Goal: Use online tool/utility: Use online tool/utility

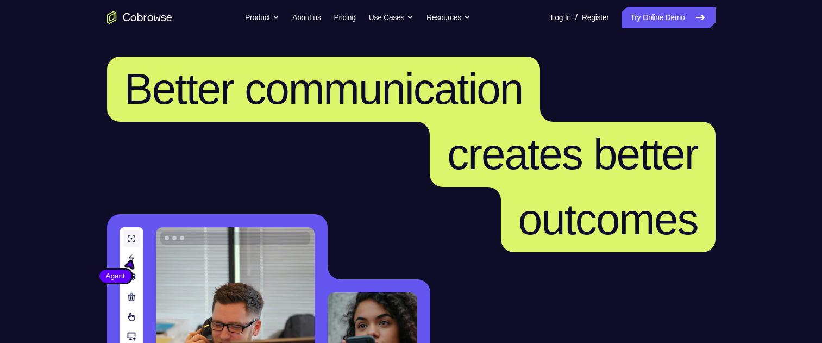
click at [698, 22] on icon at bounding box center [699, 17] width 13 height 13
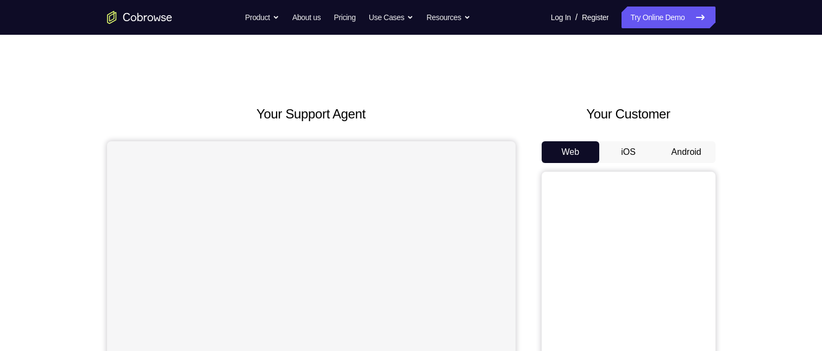
click at [696, 157] on button "Android" at bounding box center [686, 152] width 58 height 22
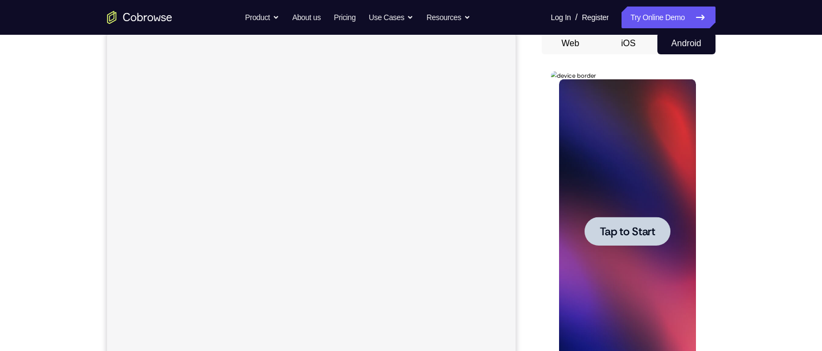
click at [634, 228] on span "Tap to Start" at bounding box center [627, 231] width 55 height 11
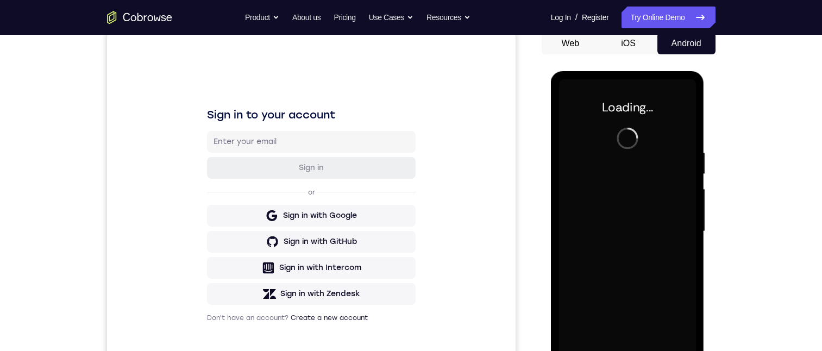
scroll to position [163, 0]
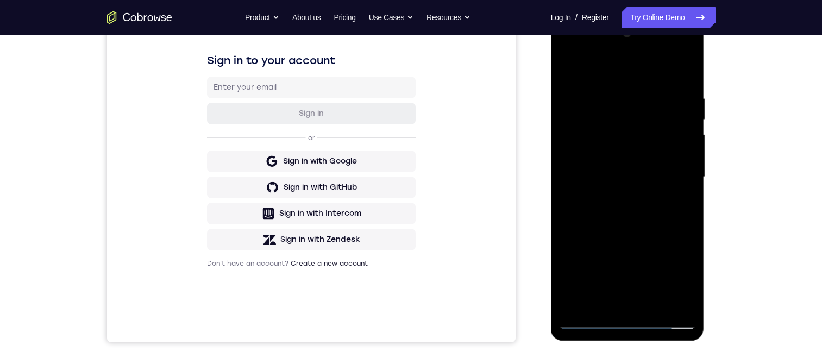
click at [624, 320] on div at bounding box center [627, 177] width 137 height 304
click at [678, 275] on div at bounding box center [627, 177] width 137 height 304
click at [600, 71] on div at bounding box center [627, 177] width 137 height 304
click at [673, 174] on div at bounding box center [627, 177] width 137 height 304
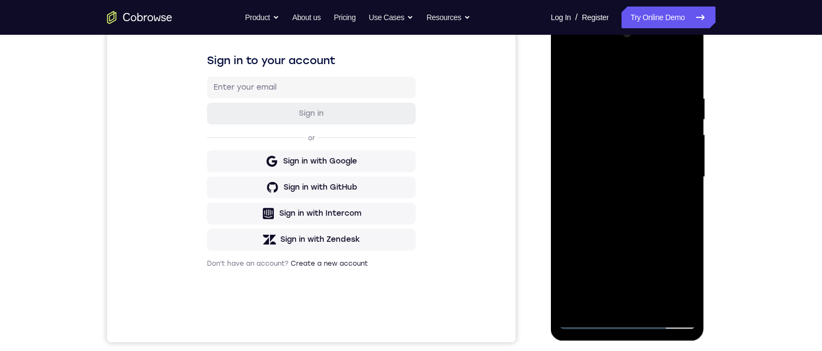
click at [615, 197] on div at bounding box center [627, 177] width 137 height 304
click at [619, 166] on div at bounding box center [627, 177] width 137 height 304
click at [625, 159] on div at bounding box center [627, 177] width 137 height 304
click at [645, 174] on div at bounding box center [627, 177] width 137 height 304
click at [633, 211] on div at bounding box center [627, 177] width 137 height 304
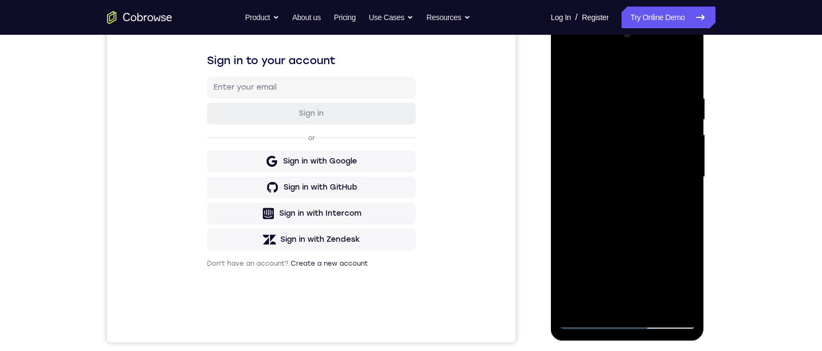
click at [634, 222] on div at bounding box center [627, 177] width 137 height 304
drag, startPoint x: 643, startPoint y: 248, endPoint x: 641, endPoint y: 160, distance: 88.0
click at [641, 160] on div at bounding box center [627, 177] width 137 height 304
click at [686, 139] on div at bounding box center [627, 177] width 137 height 304
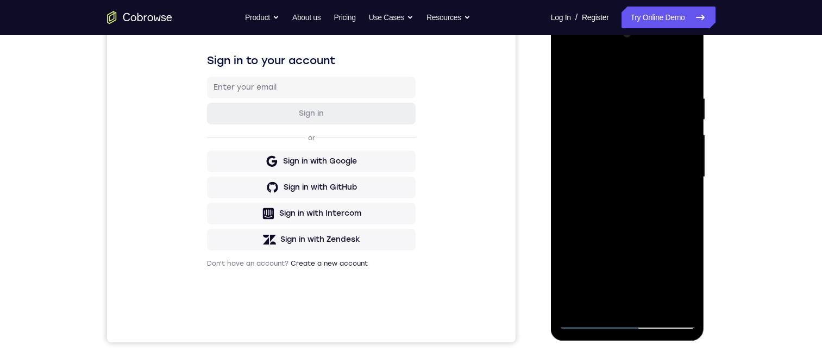
click at [686, 139] on div at bounding box center [627, 177] width 137 height 304
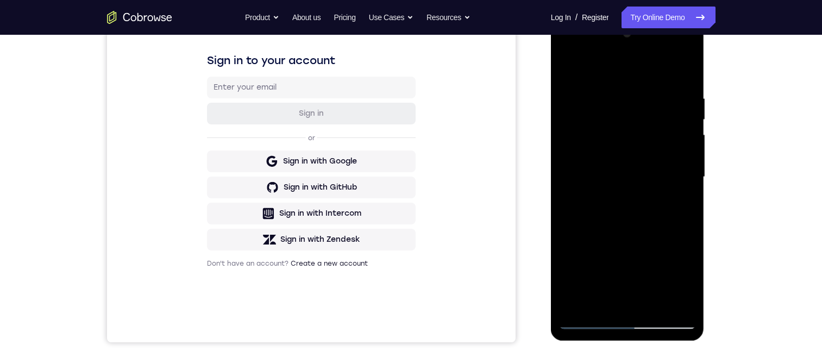
click at [654, 303] on div at bounding box center [627, 177] width 137 height 304
click at [634, 216] on div at bounding box center [627, 177] width 137 height 304
click at [679, 200] on div at bounding box center [627, 177] width 137 height 304
drag, startPoint x: 623, startPoint y: 269, endPoint x: 634, endPoint y: 213, distance: 56.9
click at [634, 213] on div at bounding box center [627, 177] width 137 height 304
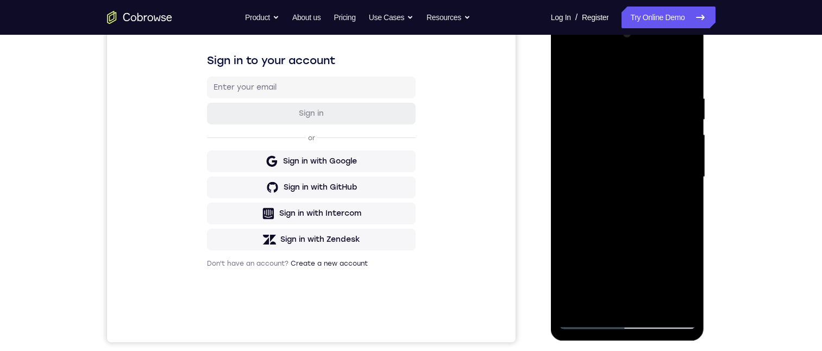
click at [687, 115] on div at bounding box center [627, 177] width 137 height 304
click at [569, 66] on div at bounding box center [627, 177] width 137 height 304
drag, startPoint x: 619, startPoint y: 107, endPoint x: 639, endPoint y: 218, distance: 112.7
click at [639, 218] on div at bounding box center [627, 177] width 137 height 304
click at [614, 95] on div at bounding box center [627, 177] width 137 height 304
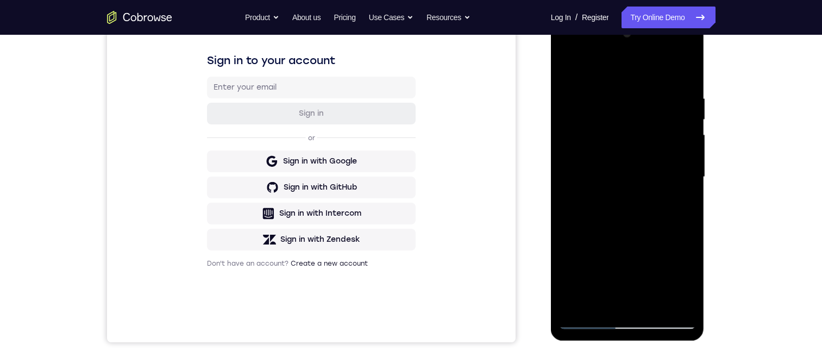
click at [687, 184] on div at bounding box center [627, 177] width 137 height 304
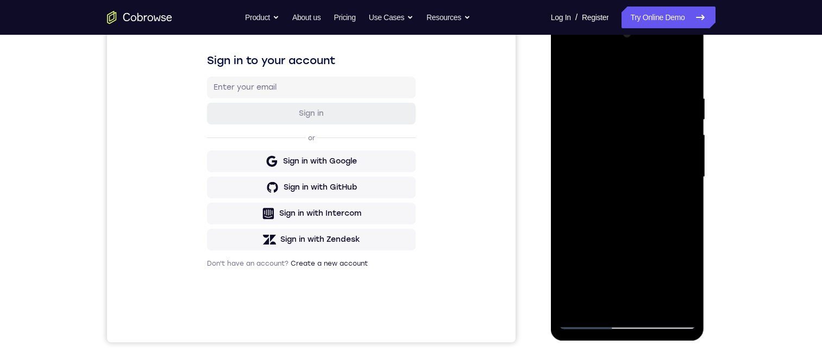
click at [687, 184] on div at bounding box center [627, 177] width 137 height 304
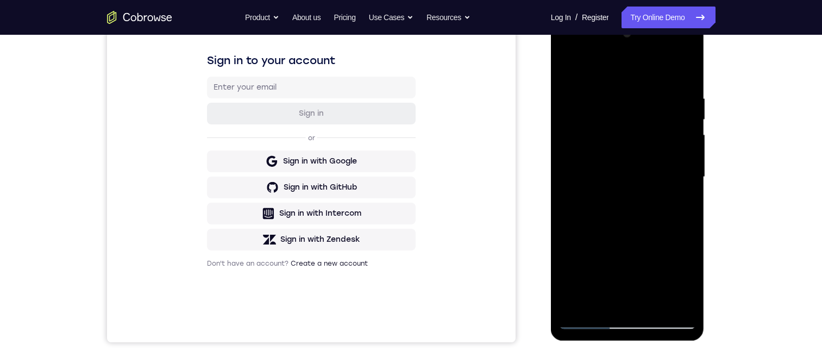
click at [600, 301] on div at bounding box center [627, 177] width 137 height 304
click at [576, 307] on div at bounding box center [627, 177] width 137 height 304
drag, startPoint x: 658, startPoint y: 235, endPoint x: 1257, endPoint y: 251, distance: 598.6
click at [629, 60] on div at bounding box center [627, 177] width 137 height 304
drag, startPoint x: 628, startPoint y: 241, endPoint x: 613, endPoint y: 102, distance: 139.8
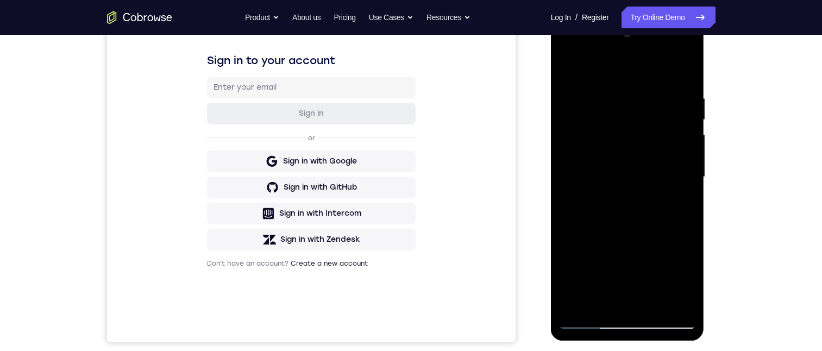
click at [619, 67] on div at bounding box center [627, 177] width 137 height 304
drag, startPoint x: 630, startPoint y: 247, endPoint x: 604, endPoint y: 75, distance: 174.0
click at [604, 75] on div at bounding box center [627, 177] width 137 height 304
click at [689, 155] on div at bounding box center [627, 177] width 137 height 304
click at [567, 251] on div at bounding box center [627, 177] width 137 height 304
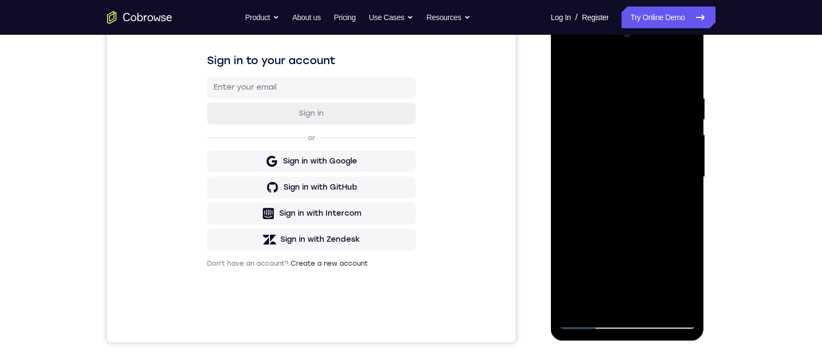
click at [686, 152] on div at bounding box center [627, 177] width 137 height 304
drag, startPoint x: 678, startPoint y: 156, endPoint x: 669, endPoint y: 247, distance: 91.6
click at [669, 247] on div at bounding box center [627, 177] width 137 height 304
drag, startPoint x: 669, startPoint y: 247, endPoint x: 636, endPoint y: 103, distance: 148.1
click at [636, 103] on div at bounding box center [627, 177] width 137 height 304
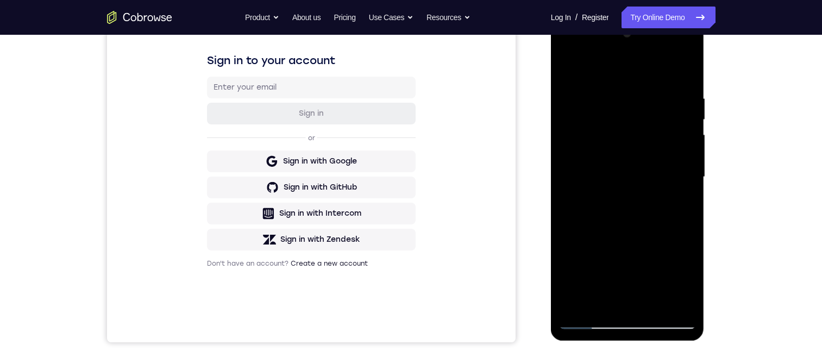
drag, startPoint x: 637, startPoint y: 245, endPoint x: 610, endPoint y: 84, distance: 163.0
click at [610, 82] on div at bounding box center [627, 177] width 137 height 304
drag, startPoint x: 627, startPoint y: 206, endPoint x: 621, endPoint y: 80, distance: 125.6
click at [622, 81] on div at bounding box center [627, 177] width 137 height 304
drag, startPoint x: 633, startPoint y: 243, endPoint x: 598, endPoint y: 113, distance: 134.4
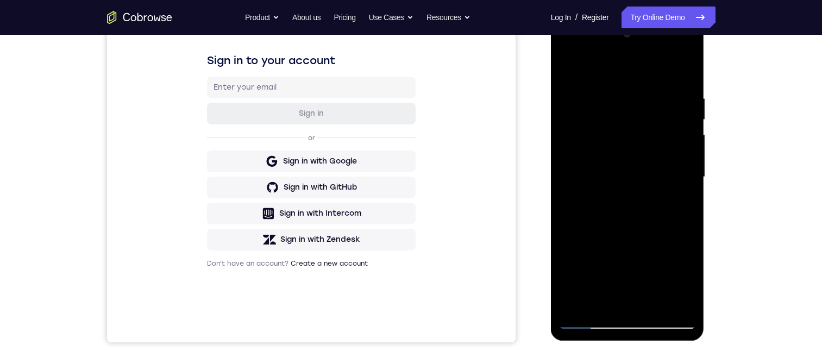
click at [598, 112] on div at bounding box center [627, 177] width 137 height 304
click at [687, 160] on div at bounding box center [627, 177] width 137 height 304
click at [569, 258] on div at bounding box center [627, 177] width 137 height 304
click at [567, 159] on div at bounding box center [627, 177] width 137 height 304
drag, startPoint x: 624, startPoint y: 203, endPoint x: 633, endPoint y: 121, distance: 82.5
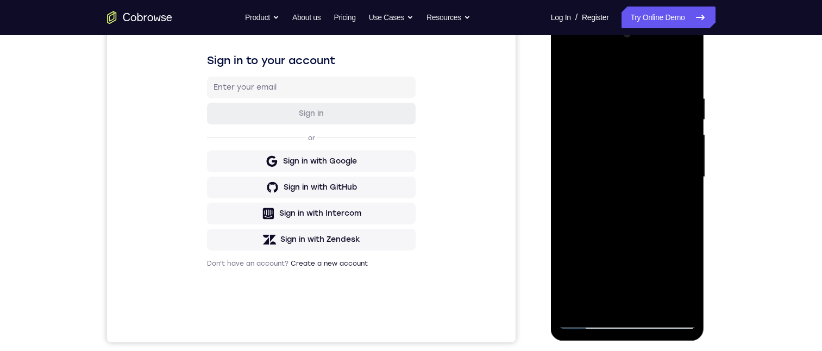
click at [633, 121] on div at bounding box center [627, 177] width 137 height 304
drag, startPoint x: 633, startPoint y: 119, endPoint x: 665, endPoint y: 251, distance: 135.8
click at [665, 251] on div at bounding box center [627, 177] width 137 height 304
drag, startPoint x: 630, startPoint y: 155, endPoint x: 623, endPoint y: 221, distance: 66.7
click at [623, 221] on div at bounding box center [627, 177] width 137 height 304
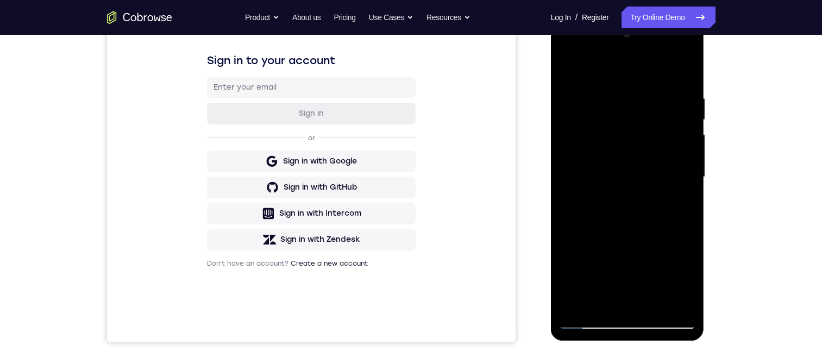
click at [589, 167] on div at bounding box center [627, 177] width 137 height 304
drag, startPoint x: 641, startPoint y: 143, endPoint x: 639, endPoint y: 221, distance: 78.2
click at [639, 221] on div at bounding box center [627, 177] width 137 height 304
click at [654, 106] on div at bounding box center [627, 177] width 137 height 304
click at [569, 65] on div at bounding box center [627, 177] width 137 height 304
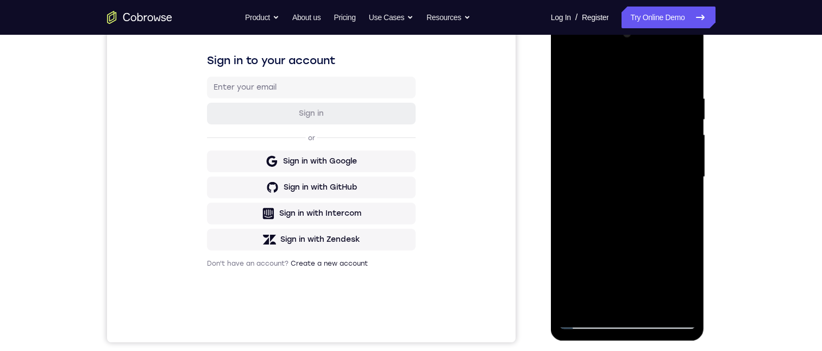
drag, startPoint x: 623, startPoint y: 256, endPoint x: 626, endPoint y: 128, distance: 128.7
click at [626, 120] on div at bounding box center [627, 177] width 137 height 304
click at [573, 62] on div at bounding box center [627, 177] width 137 height 304
click at [570, 64] on div at bounding box center [627, 177] width 137 height 304
click at [567, 65] on div at bounding box center [627, 177] width 137 height 304
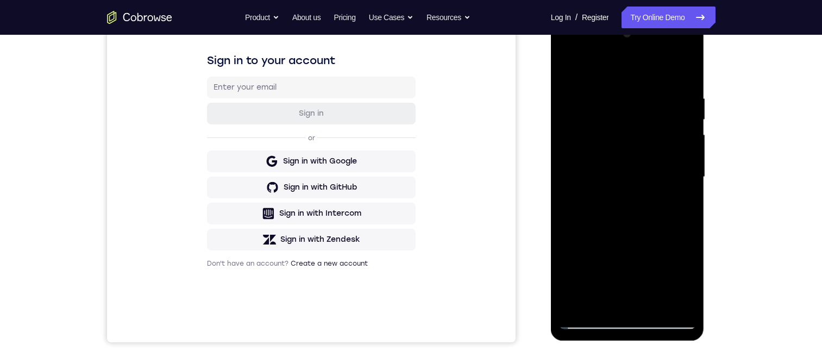
drag, startPoint x: 654, startPoint y: 97, endPoint x: 557, endPoint y: 96, distance: 97.2
click at [560, 93] on div at bounding box center [627, 177] width 137 height 304
drag, startPoint x: 682, startPoint y: 96, endPoint x: 614, endPoint y: 113, distance: 69.9
click at [614, 112] on div at bounding box center [627, 177] width 137 height 304
click at [661, 88] on div at bounding box center [627, 177] width 137 height 304
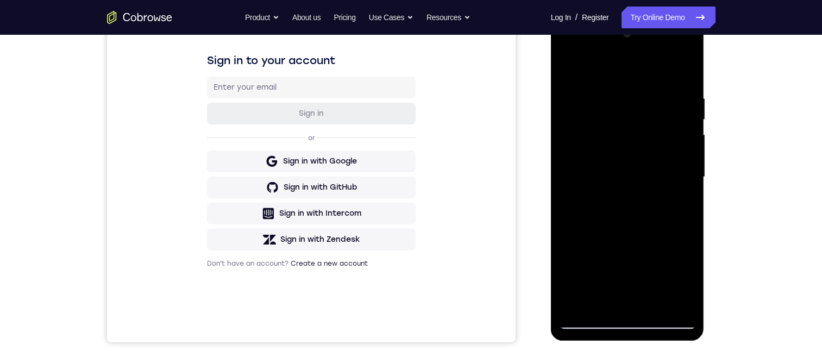
click at [679, 199] on div at bounding box center [627, 177] width 137 height 304
click at [682, 17] on div at bounding box center [628, 17] width 154 height 0
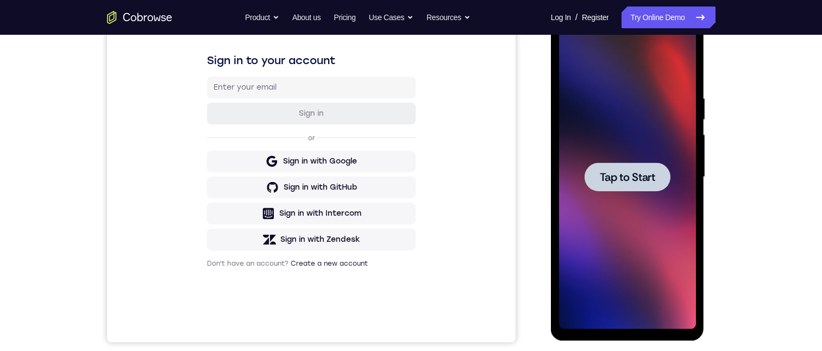
click at [610, 182] on span "Tap to Start" at bounding box center [627, 177] width 55 height 11
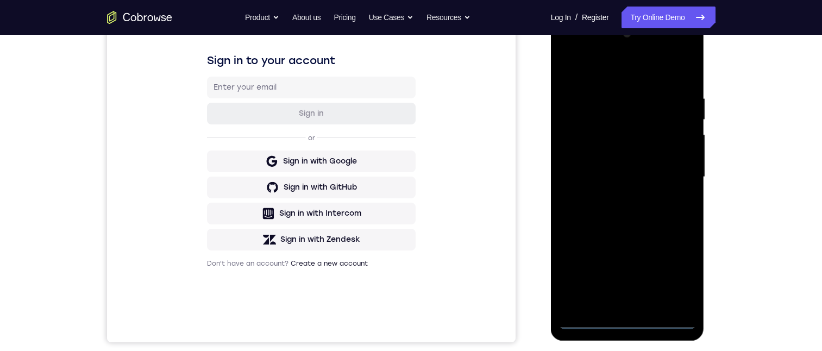
click at [627, 323] on div at bounding box center [627, 177] width 137 height 304
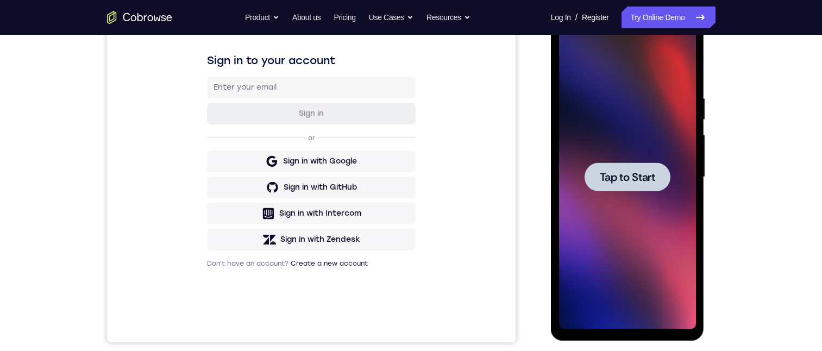
click at [607, 173] on span "Tap to Start" at bounding box center [627, 177] width 55 height 11
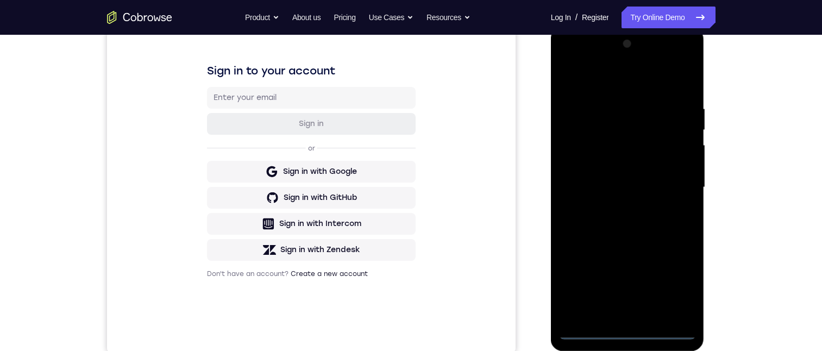
scroll to position [272, 0]
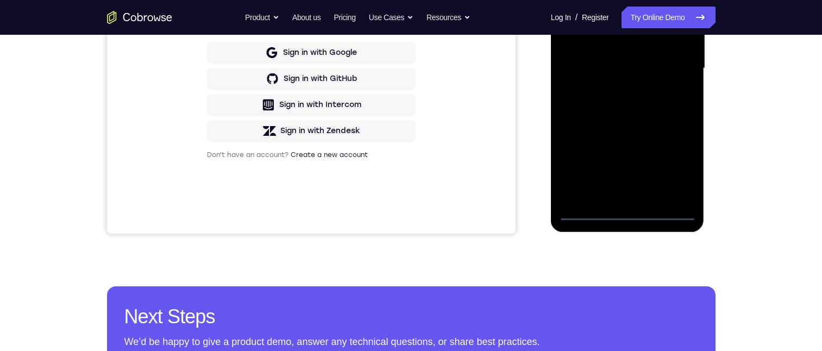
click at [629, 210] on div at bounding box center [627, 68] width 137 height 304
click at [673, 162] on div at bounding box center [627, 68] width 137 height 304
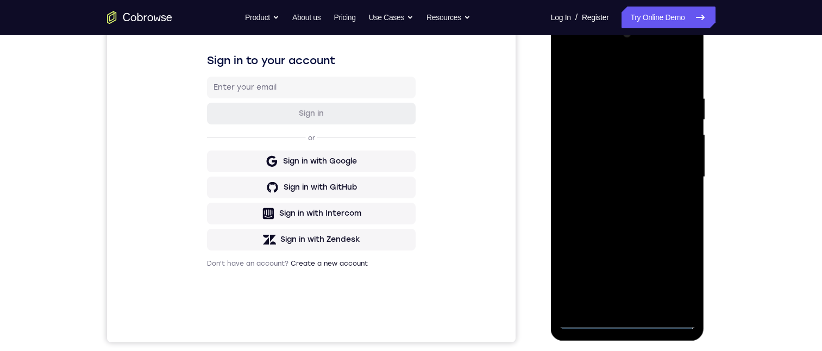
drag, startPoint x: 586, startPoint y: 74, endPoint x: 577, endPoint y: 78, distance: 10.5
click at [577, 77] on div at bounding box center [627, 177] width 137 height 304
click at [594, 67] on div at bounding box center [627, 177] width 137 height 304
click at [671, 174] on div at bounding box center [627, 177] width 137 height 304
click at [614, 194] on div at bounding box center [627, 177] width 137 height 304
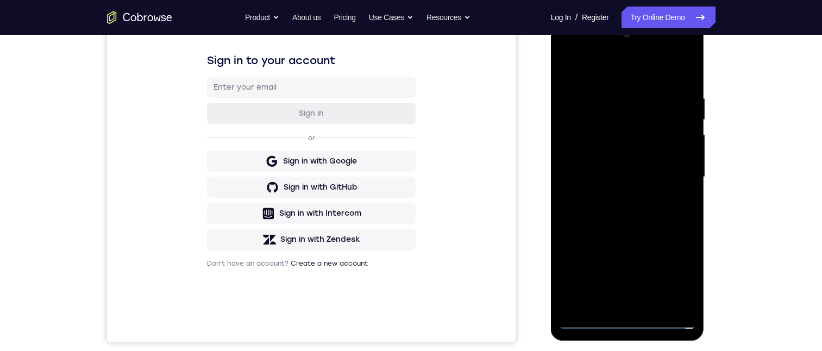
click at [610, 165] on div at bounding box center [627, 177] width 137 height 304
click at [601, 156] on div at bounding box center [627, 177] width 137 height 304
click at [681, 153] on div at bounding box center [627, 177] width 137 height 304
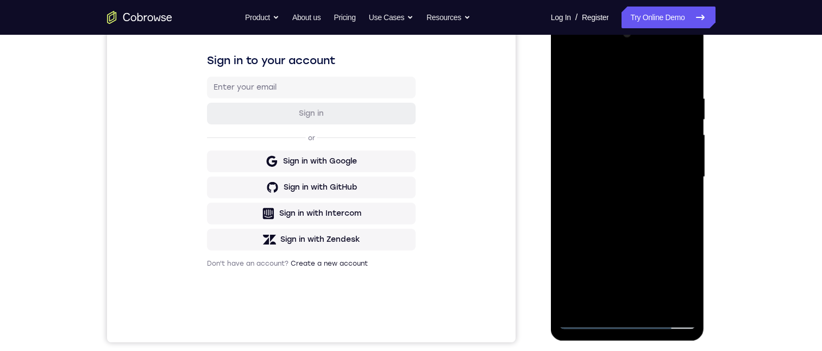
click at [640, 175] on div at bounding box center [627, 177] width 137 height 304
click at [634, 214] on div at bounding box center [627, 177] width 137 height 304
click at [630, 217] on div at bounding box center [627, 177] width 137 height 304
click at [609, 90] on div at bounding box center [627, 177] width 137 height 304
click at [653, 237] on div at bounding box center [627, 177] width 137 height 304
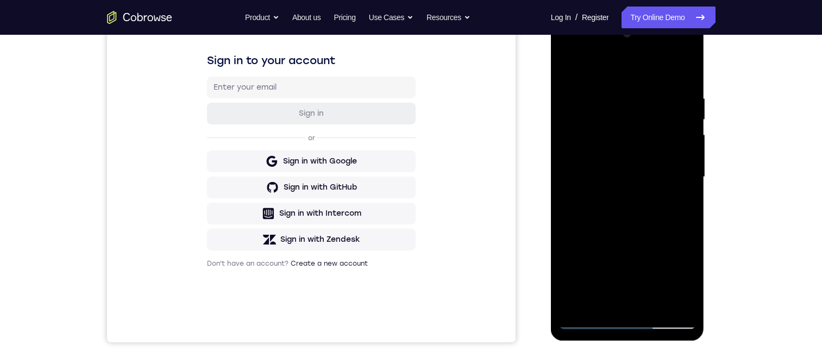
click at [668, 299] on div at bounding box center [627, 177] width 137 height 304
click at [659, 240] on div at bounding box center [627, 177] width 137 height 304
click at [640, 192] on div at bounding box center [627, 177] width 137 height 304
click at [675, 197] on div at bounding box center [627, 177] width 137 height 304
click at [668, 178] on div at bounding box center [627, 177] width 137 height 304
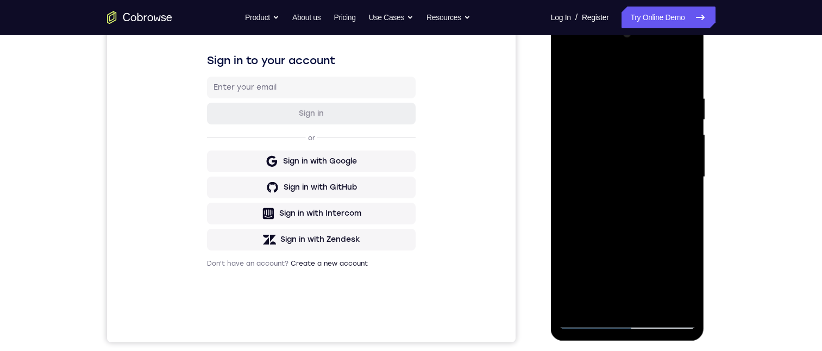
click at [684, 159] on div at bounding box center [627, 177] width 137 height 304
click at [678, 163] on div at bounding box center [627, 177] width 137 height 304
click at [669, 299] on div at bounding box center [627, 177] width 137 height 304
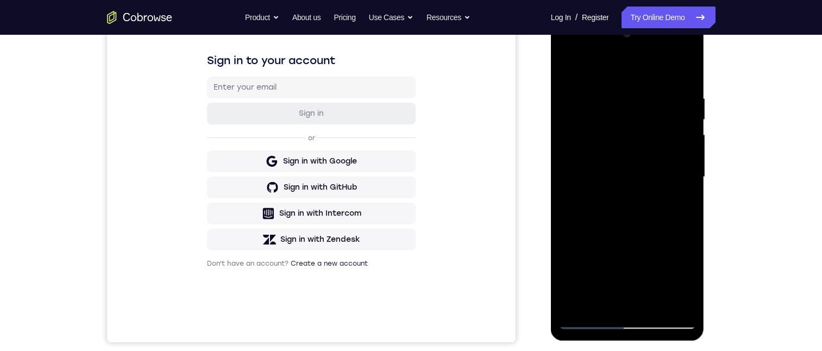
click at [687, 195] on div at bounding box center [627, 177] width 137 height 304
click at [678, 177] on div at bounding box center [627, 177] width 137 height 304
click at [677, 176] on div at bounding box center [627, 177] width 137 height 304
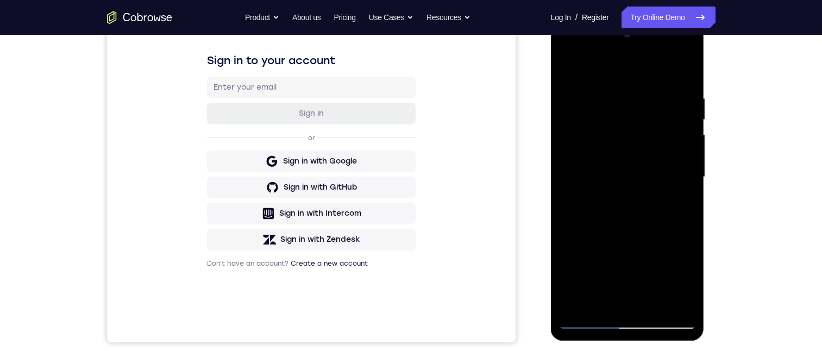
click at [677, 176] on div at bounding box center [627, 177] width 137 height 304
click at [674, 176] on div at bounding box center [627, 177] width 137 height 304
click at [684, 175] on div at bounding box center [627, 177] width 137 height 304
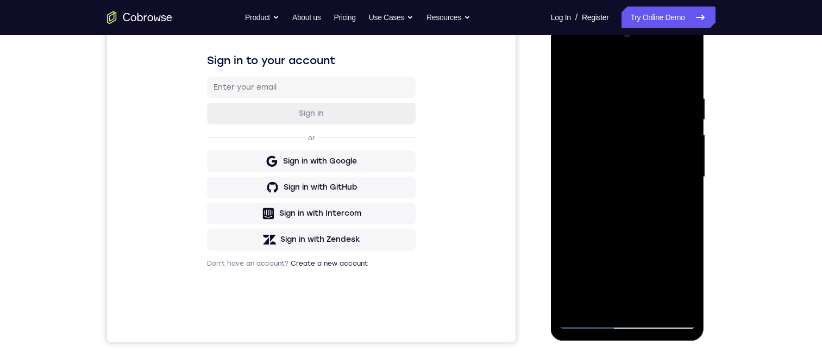
click at [684, 175] on div at bounding box center [627, 177] width 137 height 304
click at [685, 175] on div at bounding box center [627, 177] width 137 height 304
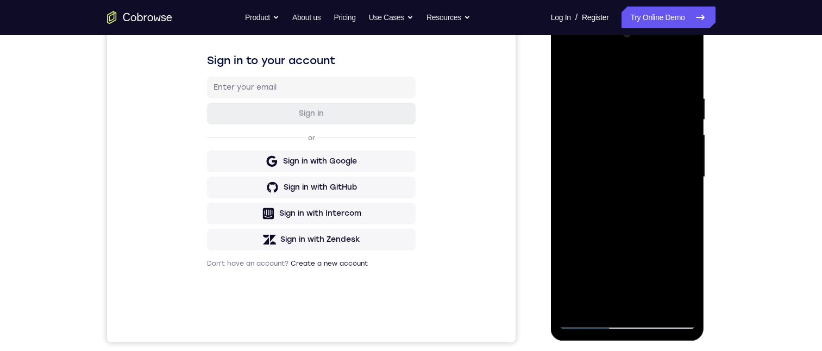
click at [685, 175] on div at bounding box center [627, 177] width 137 height 304
click at [647, 171] on div at bounding box center [627, 177] width 137 height 304
click at [648, 150] on div at bounding box center [627, 177] width 137 height 304
click at [661, 165] on div at bounding box center [627, 177] width 137 height 304
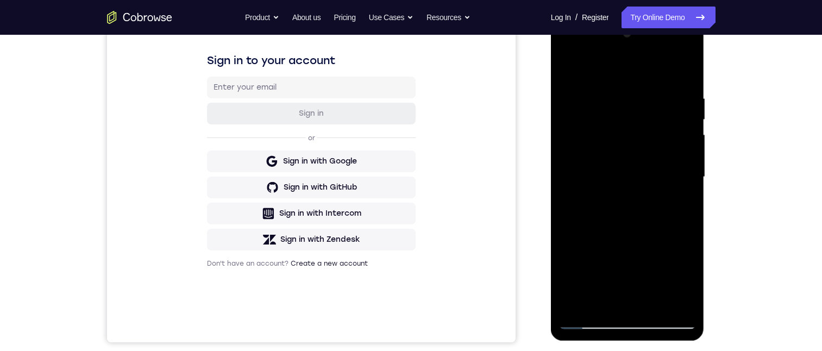
click at [669, 299] on div at bounding box center [627, 177] width 137 height 304
click at [680, 220] on div at bounding box center [627, 177] width 137 height 304
click at [669, 203] on div at bounding box center [627, 177] width 137 height 304
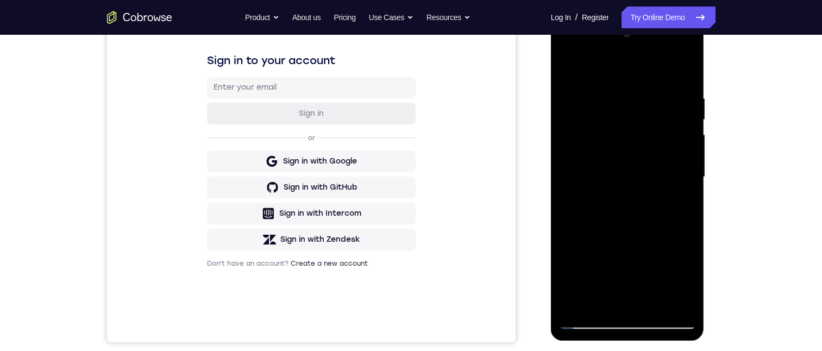
click at [669, 203] on div at bounding box center [627, 177] width 137 height 304
click at [669, 197] on div at bounding box center [627, 177] width 137 height 304
click at [674, 188] on div at bounding box center [627, 177] width 137 height 304
click at [672, 214] on div at bounding box center [627, 177] width 137 height 304
click at [582, 173] on div at bounding box center [627, 177] width 137 height 304
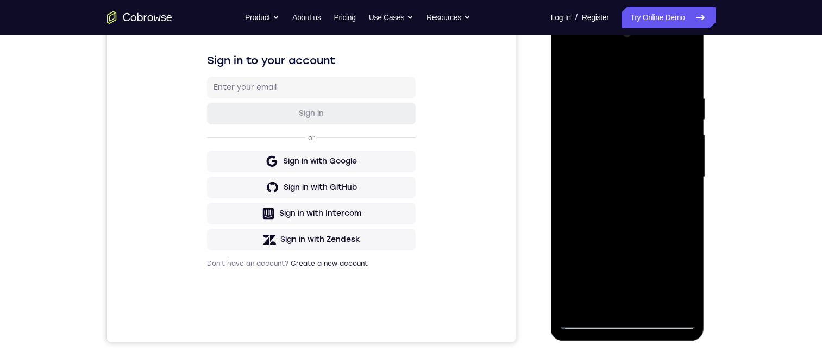
drag, startPoint x: 643, startPoint y: 207, endPoint x: 647, endPoint y: 198, distance: 10.2
click at [647, 198] on div at bounding box center [627, 177] width 137 height 304
click at [687, 299] on div at bounding box center [627, 177] width 137 height 304
click at [660, 195] on div at bounding box center [627, 177] width 137 height 304
click at [670, 139] on div at bounding box center [627, 177] width 137 height 304
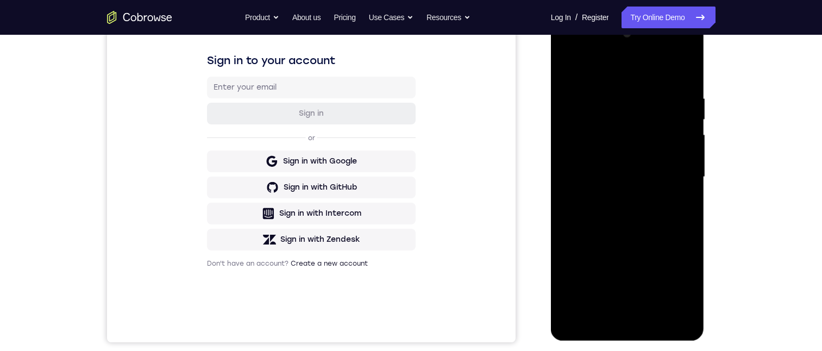
click at [674, 208] on div at bounding box center [627, 177] width 137 height 304
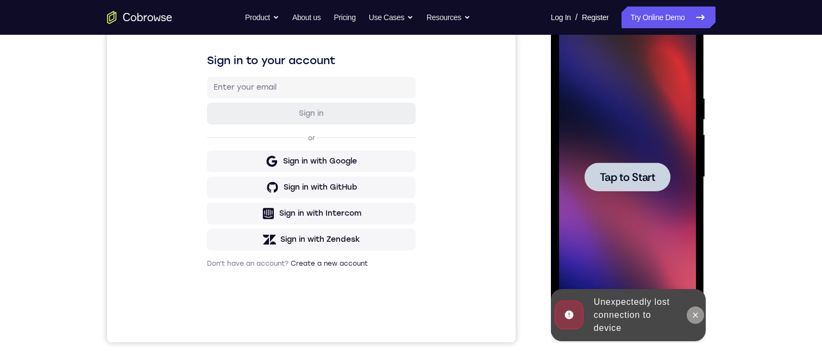
click at [695, 317] on icon at bounding box center [695, 315] width 9 height 9
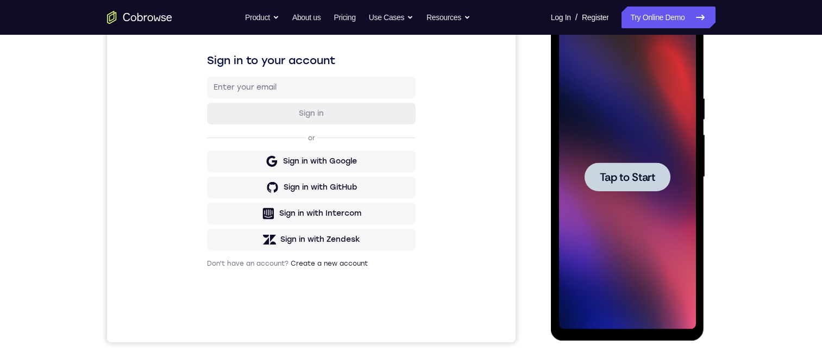
click at [628, 173] on span "Tap to Start" at bounding box center [627, 177] width 55 height 11
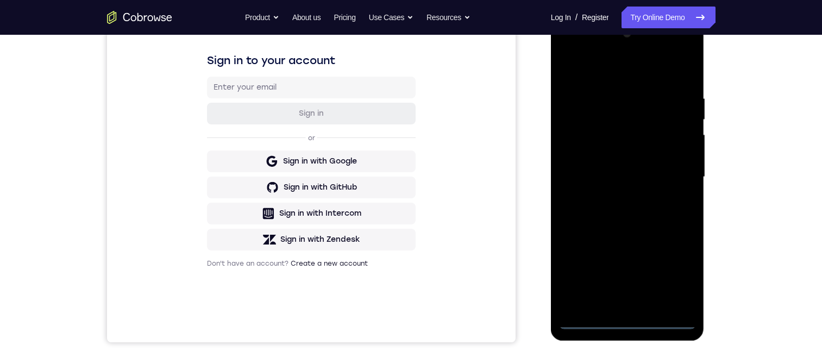
click at [628, 319] on div at bounding box center [627, 177] width 137 height 304
click at [676, 269] on div at bounding box center [627, 177] width 137 height 304
drag, startPoint x: 605, startPoint y: 67, endPoint x: 601, endPoint y: 71, distance: 5.8
click at [604, 66] on div at bounding box center [627, 177] width 137 height 304
click at [678, 174] on div at bounding box center [627, 177] width 137 height 304
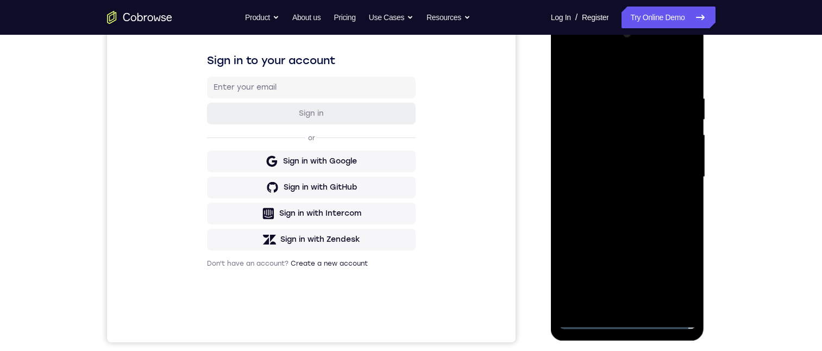
click at [641, 306] on div at bounding box center [627, 177] width 137 height 304
click at [628, 172] on div at bounding box center [627, 177] width 137 height 304
click at [614, 147] on div at bounding box center [627, 177] width 137 height 304
click at [649, 178] on div at bounding box center [627, 177] width 137 height 304
click at [630, 219] on div at bounding box center [627, 177] width 137 height 304
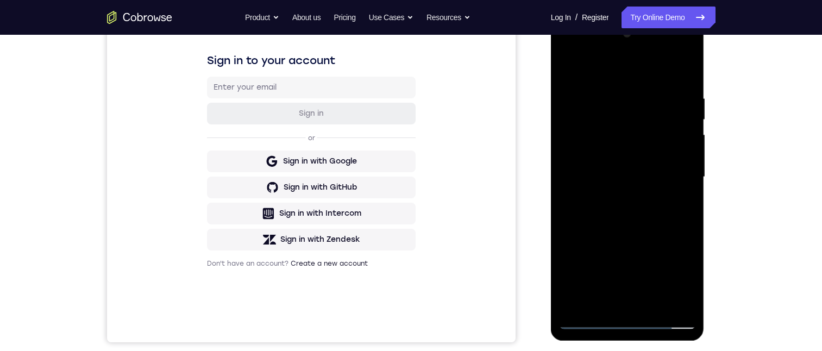
click at [639, 100] on div at bounding box center [627, 177] width 137 height 304
drag, startPoint x: 570, startPoint y: 73, endPoint x: 690, endPoint y: 71, distance: 120.0
click at [688, 70] on div at bounding box center [627, 177] width 137 height 304
drag, startPoint x: 654, startPoint y: 144, endPoint x: 663, endPoint y: 110, distance: 35.8
click at [663, 110] on div at bounding box center [627, 177] width 137 height 304
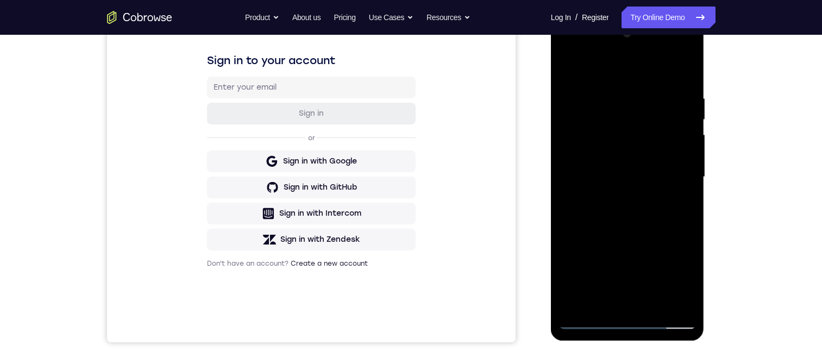
click at [681, 165] on div at bounding box center [627, 177] width 137 height 304
click at [677, 148] on div at bounding box center [627, 177] width 137 height 304
click at [676, 148] on div at bounding box center [627, 177] width 137 height 304
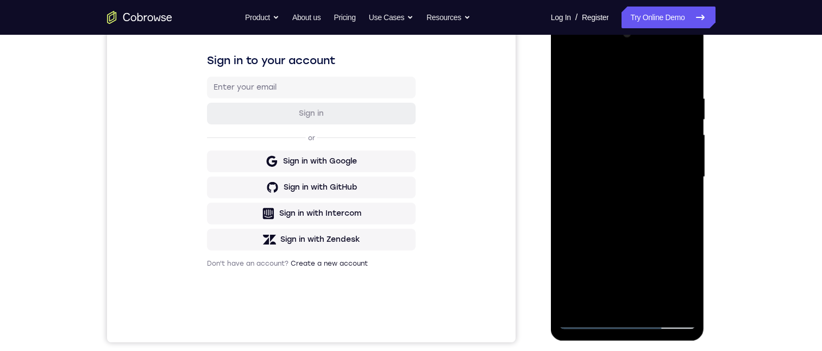
click at [680, 72] on div at bounding box center [627, 177] width 137 height 304
drag, startPoint x: 616, startPoint y: 201, endPoint x: 610, endPoint y: 71, distance: 130.5
click at [610, 71] on div at bounding box center [627, 177] width 137 height 304
drag, startPoint x: 624, startPoint y: 166, endPoint x: 630, endPoint y: 109, distance: 57.3
click at [630, 109] on div at bounding box center [627, 177] width 137 height 304
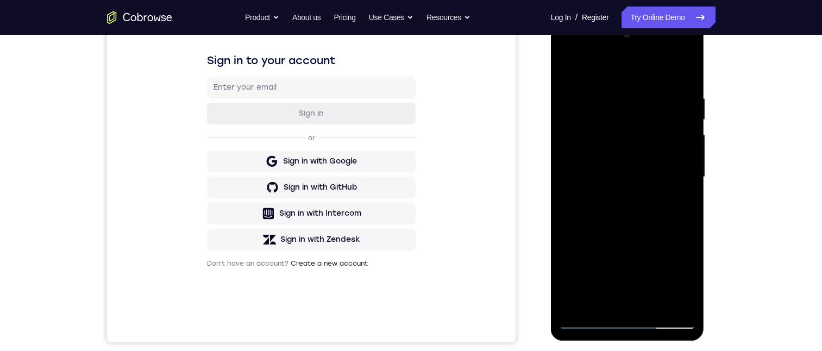
click at [682, 173] on div at bounding box center [627, 177] width 137 height 304
drag, startPoint x: 643, startPoint y: 228, endPoint x: 636, endPoint y: 114, distance: 114.2
click at [636, 114] on div at bounding box center [627, 177] width 137 height 304
drag, startPoint x: 641, startPoint y: 264, endPoint x: 640, endPoint y: 170, distance: 94.5
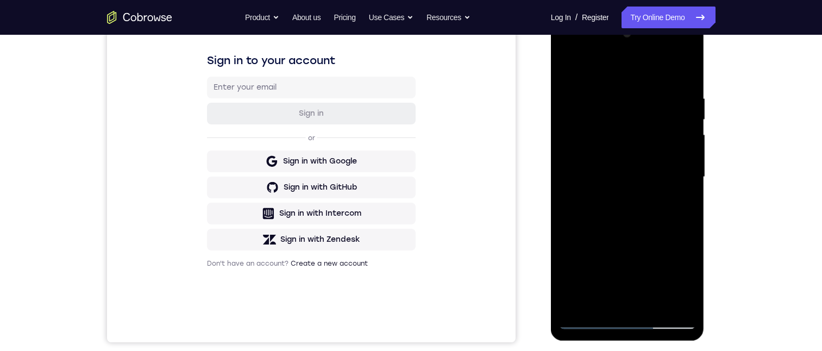
click at [640, 170] on div at bounding box center [627, 177] width 137 height 304
click at [689, 163] on div at bounding box center [627, 177] width 137 height 304
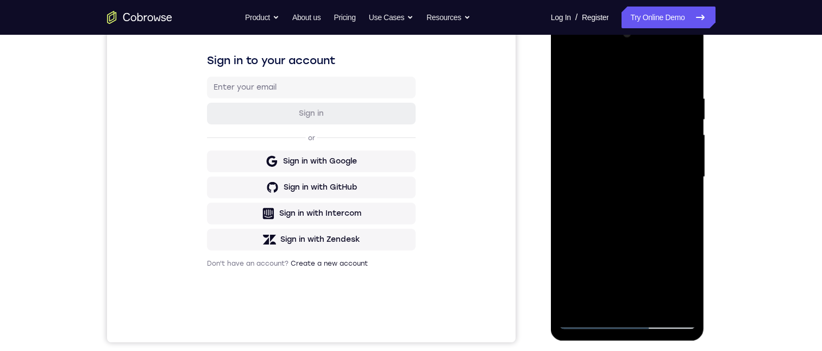
click at [689, 163] on div at bounding box center [627, 177] width 137 height 304
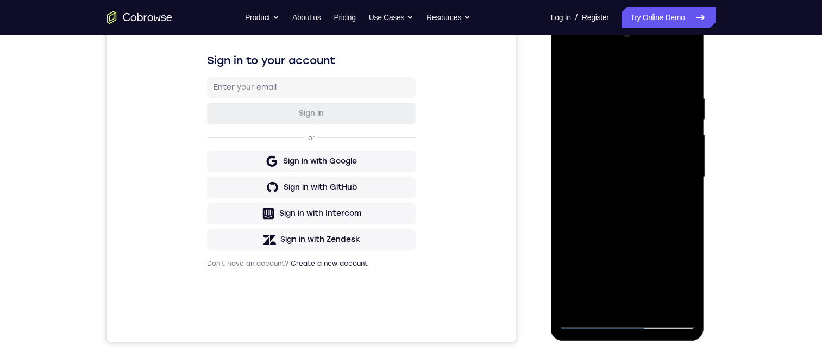
click at [689, 163] on div at bounding box center [627, 177] width 137 height 304
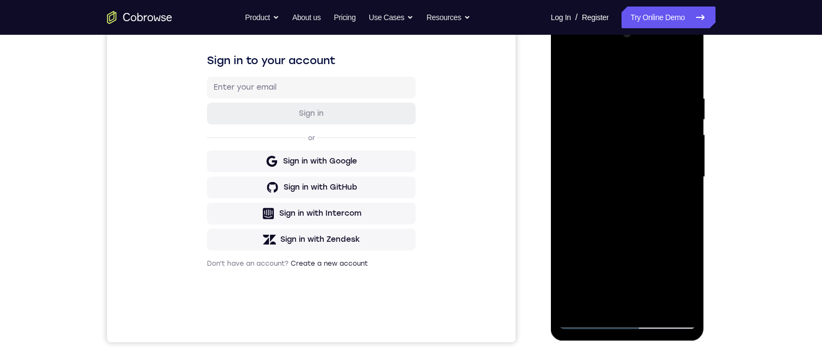
click at [689, 163] on div at bounding box center [627, 177] width 137 height 304
drag, startPoint x: 628, startPoint y: 188, endPoint x: 614, endPoint y: 81, distance: 107.8
click at [615, 81] on div at bounding box center [627, 177] width 137 height 304
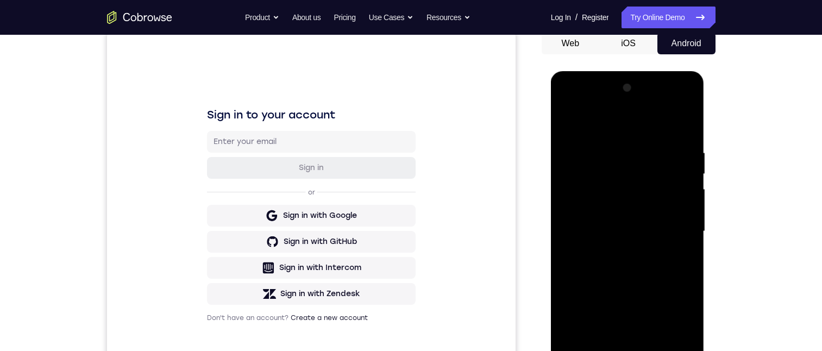
click at [689, 275] on div at bounding box center [627, 231] width 137 height 304
click at [689, 274] on div at bounding box center [627, 231] width 137 height 304
drag, startPoint x: 635, startPoint y: 284, endPoint x: 627, endPoint y: 191, distance: 93.3
click at [627, 191] on div at bounding box center [627, 231] width 137 height 304
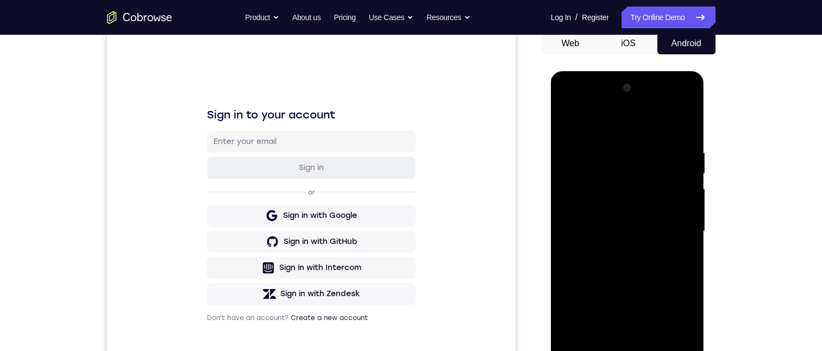
click at [565, 281] on div at bounding box center [627, 231] width 137 height 304
drag, startPoint x: 634, startPoint y: 310, endPoint x: 636, endPoint y: 174, distance: 136.3
click at [636, 174] on div at bounding box center [627, 231] width 137 height 304
drag, startPoint x: 642, startPoint y: 283, endPoint x: 646, endPoint y: 199, distance: 84.3
click at [646, 199] on div at bounding box center [627, 231] width 137 height 304
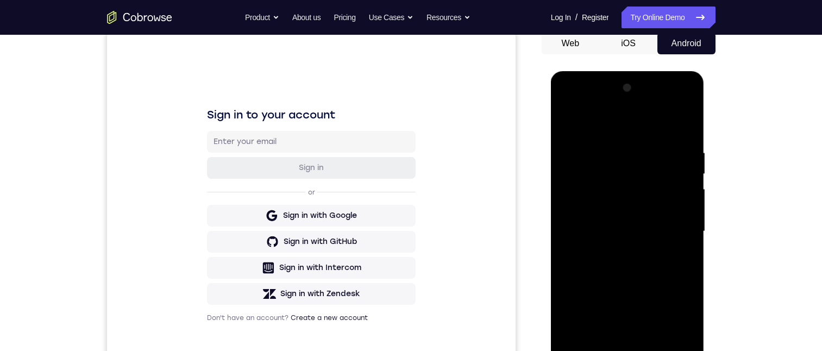
click at [689, 209] on div at bounding box center [627, 231] width 137 height 304
click at [688, 209] on div at bounding box center [627, 231] width 137 height 304
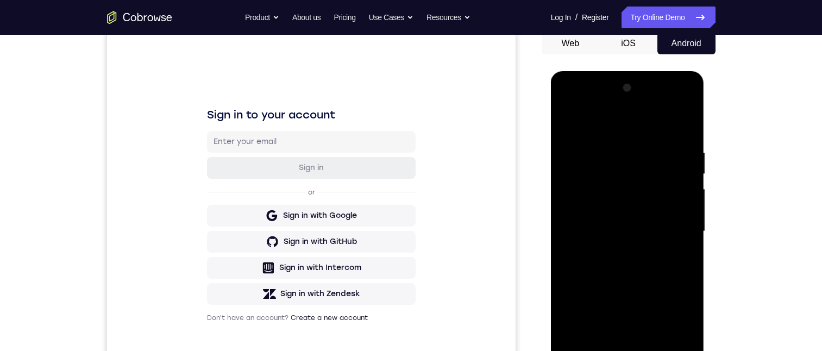
click at [688, 209] on div at bounding box center [627, 231] width 137 height 304
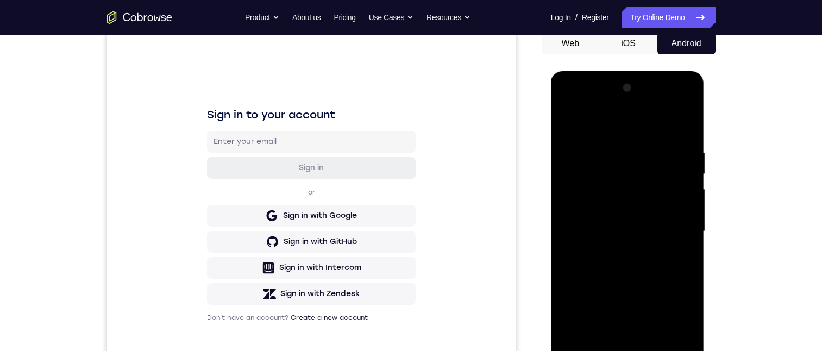
click at [688, 209] on div at bounding box center [627, 231] width 137 height 304
drag, startPoint x: 638, startPoint y: 287, endPoint x: 608, endPoint y: 136, distance: 153.4
click at [608, 133] on div at bounding box center [627, 231] width 137 height 304
